Goal: Transaction & Acquisition: Purchase product/service

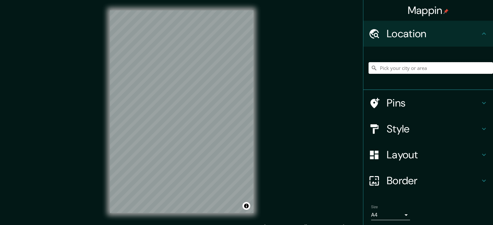
click at [393, 70] on input "Pick your city or area" at bounding box center [431, 68] width 124 height 12
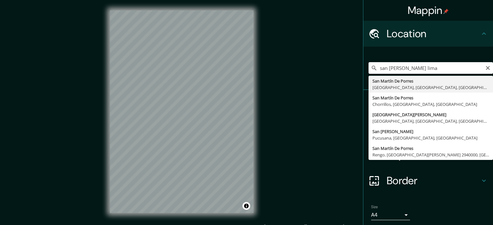
type input "San [PERSON_NAME], [GEOGRAPHIC_DATA], [GEOGRAPHIC_DATA], [GEOGRAPHIC_DATA]"
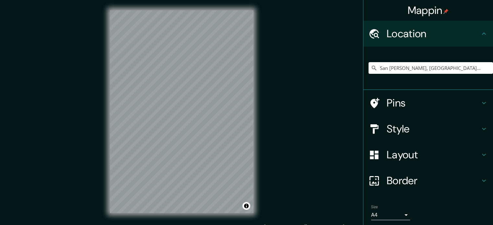
click at [288, 202] on div "Mappin Location [GEOGRAPHIC_DATA][PERSON_NAME], [GEOGRAPHIC_DATA], [GEOGRAPHIC_…" at bounding box center [246, 117] width 493 height 234
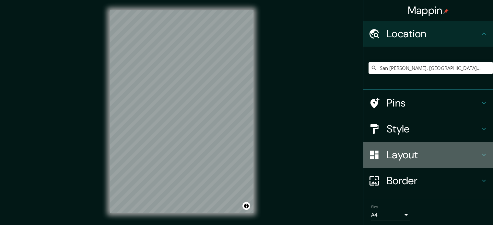
click at [405, 161] on h4 "Layout" at bounding box center [433, 154] width 93 height 13
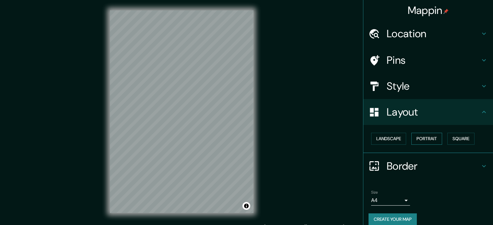
click at [430, 136] on button "Portrait" at bounding box center [426, 139] width 31 height 12
click at [460, 138] on button "Square" at bounding box center [460, 139] width 27 height 12
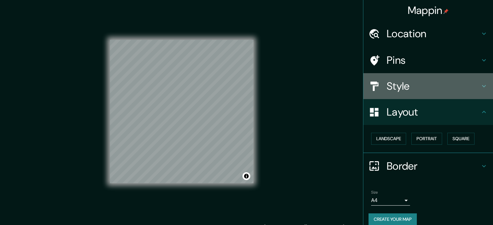
click at [441, 86] on h4 "Style" at bounding box center [433, 86] width 93 height 13
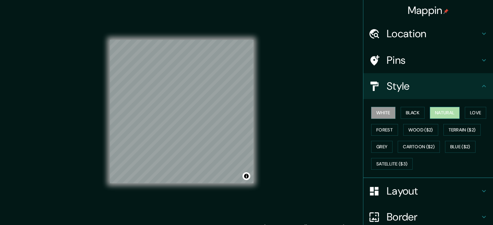
click at [431, 112] on button "Natural" at bounding box center [445, 113] width 30 height 12
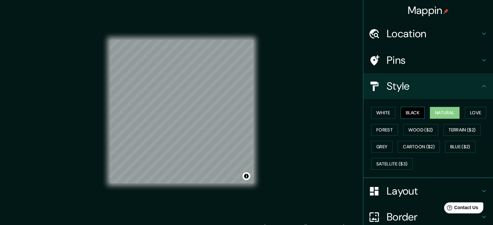
click at [406, 114] on button "Black" at bounding box center [413, 113] width 24 height 12
click at [381, 111] on button "White" at bounding box center [383, 113] width 24 height 12
click at [256, 157] on div "© Mapbox © OpenStreetMap Improve this map" at bounding box center [182, 112] width 164 height 224
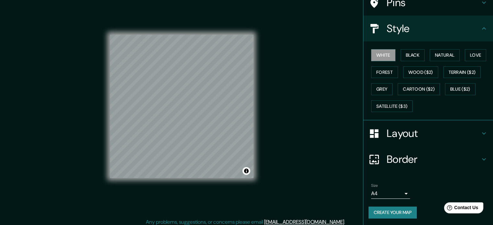
scroll to position [8, 0]
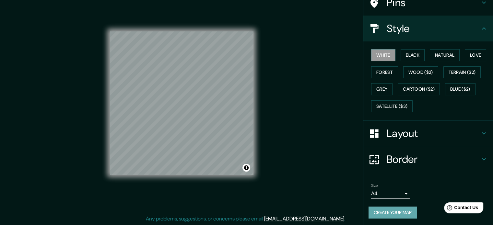
click at [395, 210] on button "Create your map" at bounding box center [393, 213] width 48 height 12
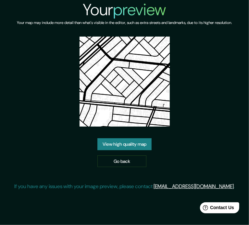
click at [113, 146] on link "View high quality map" at bounding box center [124, 144] width 54 height 12
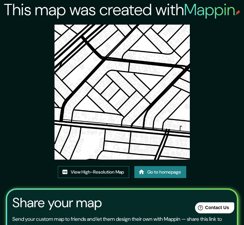
click at [90, 175] on link "View High-Resolution Map" at bounding box center [93, 172] width 71 height 12
click at [170, 165] on div "This map was created with Mappin View High-Resolution Map Go to homepage Share …" at bounding box center [122, 145] width 244 height 291
click at [165, 172] on link "Go to homepage" at bounding box center [160, 172] width 52 height 12
